Goal: Information Seeking & Learning: Learn about a topic

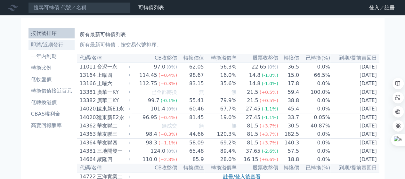
click at [58, 46] on li "即將/近期發行" at bounding box center [51, 45] width 46 height 8
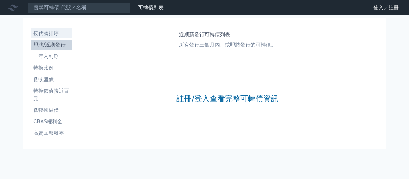
click at [46, 34] on li "按代號排序" at bounding box center [51, 33] width 41 height 8
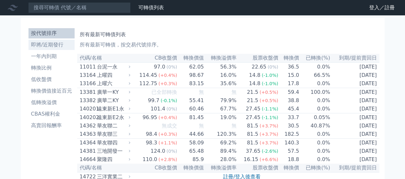
click at [52, 43] on li "即將/近期發行" at bounding box center [51, 45] width 46 height 8
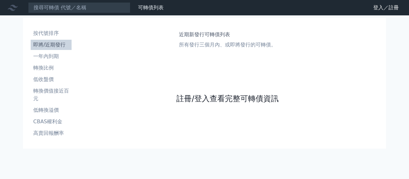
click at [242, 100] on link "註冊/登入查看完整可轉債資訊" at bounding box center [228, 98] width 102 height 10
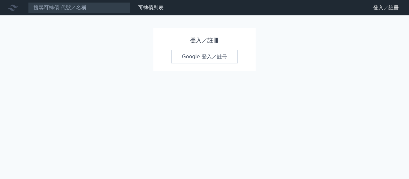
click at [205, 57] on link "Google 登入／註冊" at bounding box center [204, 56] width 67 height 13
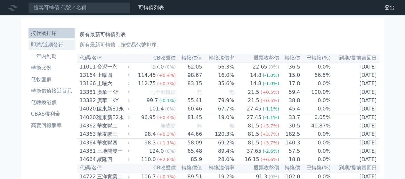
click at [50, 44] on li "即將/近期發行" at bounding box center [51, 45] width 46 height 8
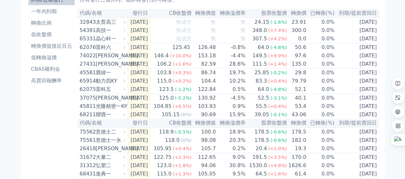
scroll to position [32, 0]
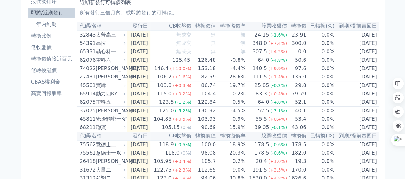
click at [88, 26] on th "代碼/名稱" at bounding box center [102, 26] width 50 height 9
click at [98, 26] on th "代碼/名稱" at bounding box center [102, 26] width 50 height 9
click at [83, 27] on th "代碼/名稱" at bounding box center [102, 26] width 50 height 9
